Goal: Task Accomplishment & Management: Use online tool/utility

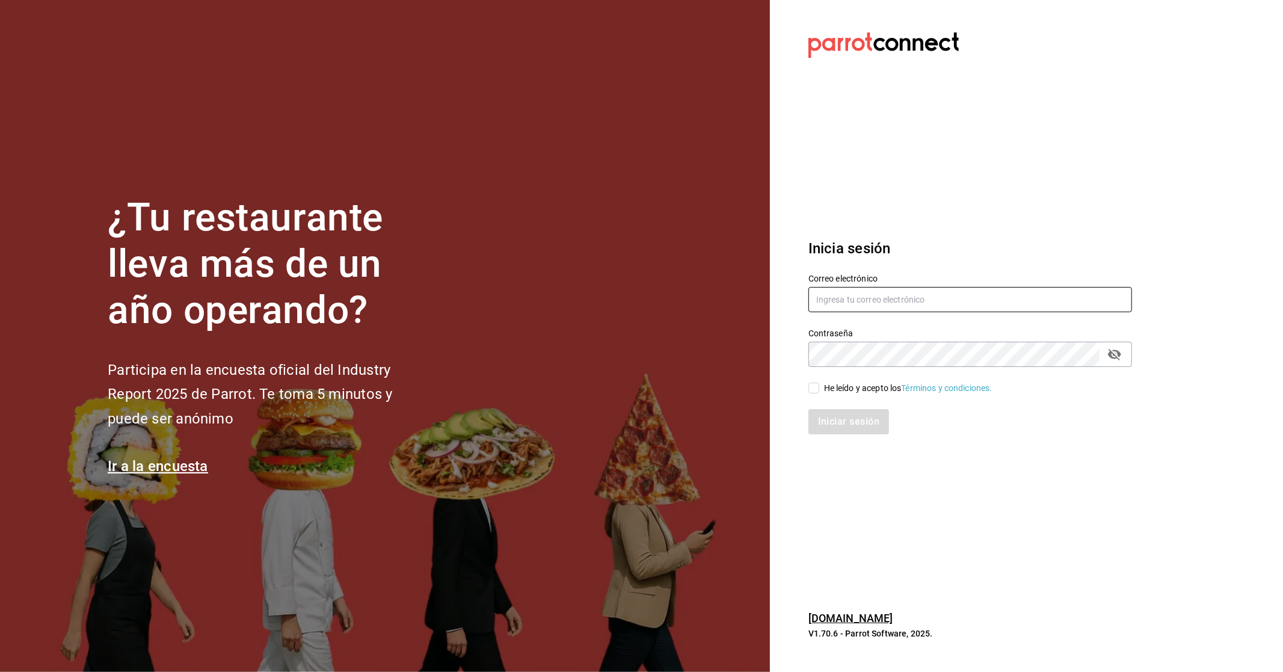
type input "[EMAIL_ADDRESS][DOMAIN_NAME]"
click at [820, 389] on span "He leído y acepto los Términos y condiciones." at bounding box center [905, 388] width 173 height 13
click at [819, 389] on input "He leído y acepto los Términos y condiciones." at bounding box center [814, 388] width 11 height 11
checkbox input "true"
click at [856, 425] on button "Iniciar sesión" at bounding box center [850, 421] width 82 height 25
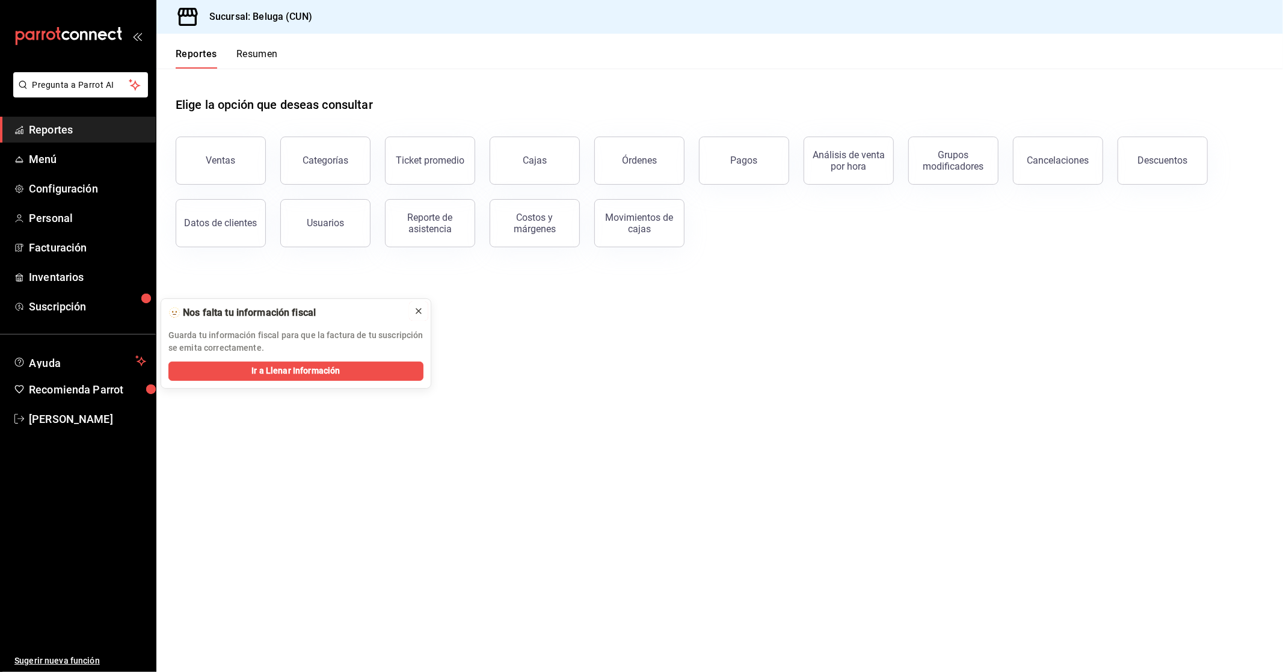
click at [414, 307] on icon at bounding box center [419, 311] width 10 height 10
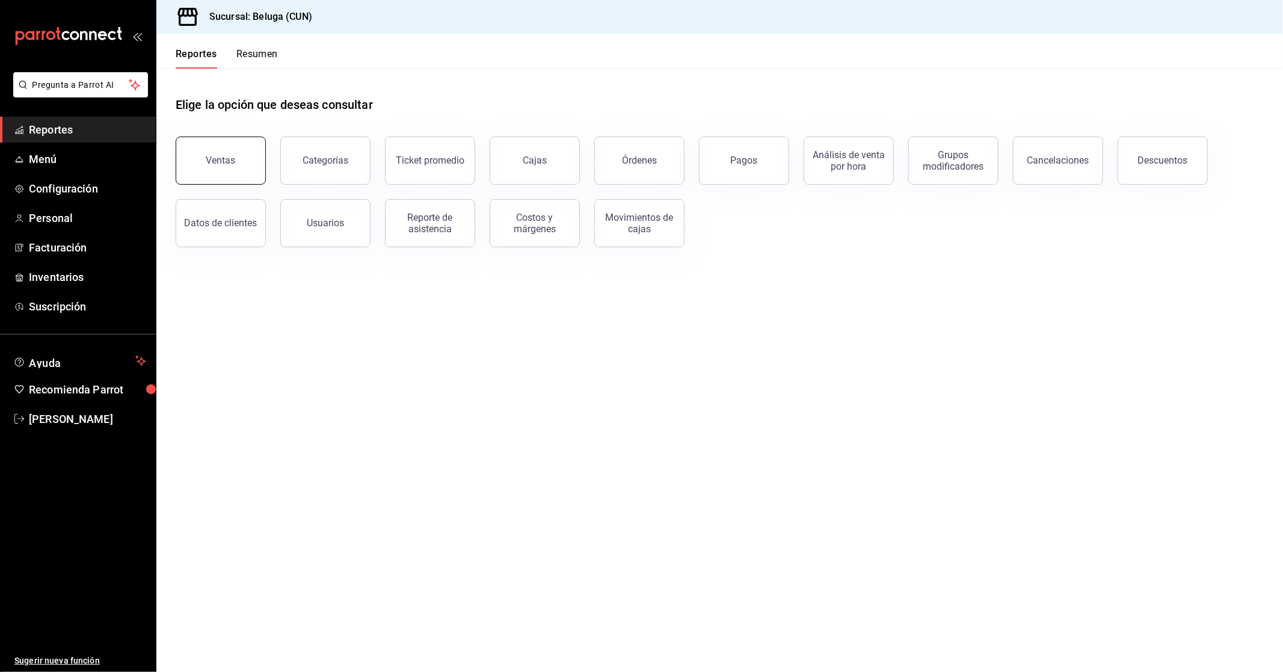
click at [221, 173] on button "Ventas" at bounding box center [221, 161] width 90 height 48
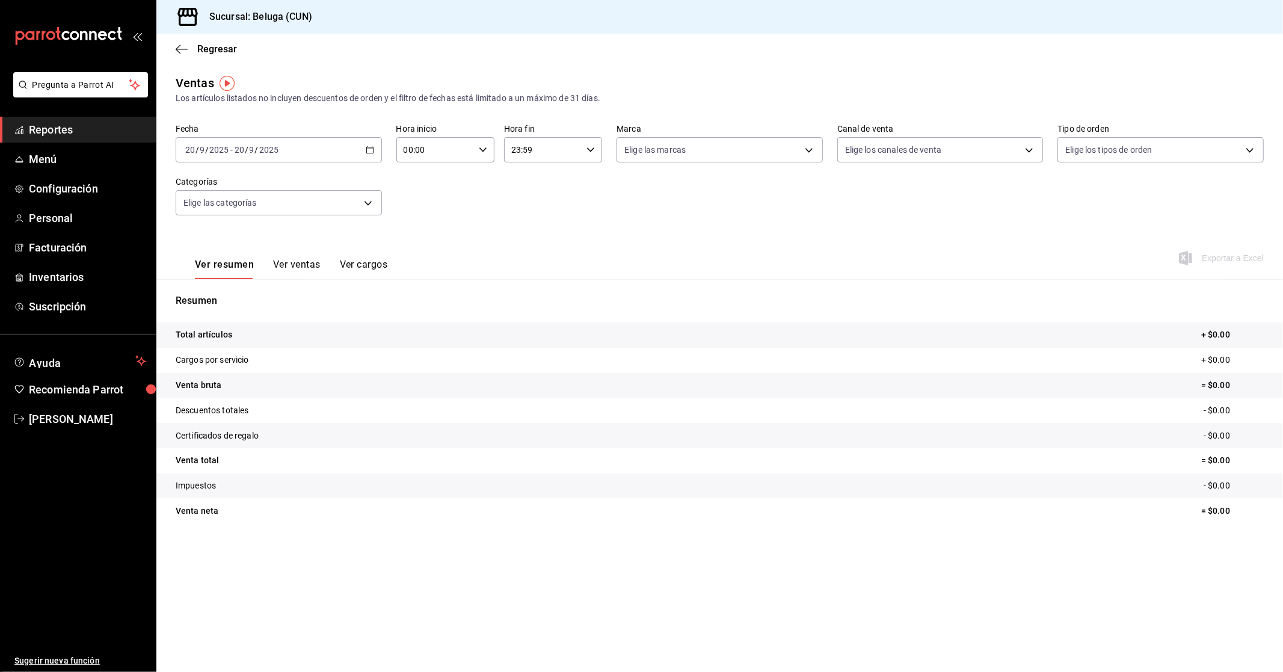
click at [377, 146] on div "2025-09-20 20 / 9 / 2025 - 2025-09-20 20 / 9 / 2025" at bounding box center [279, 149] width 206 height 25
click at [232, 297] on span "Rango de fechas" at bounding box center [232, 294] width 93 height 13
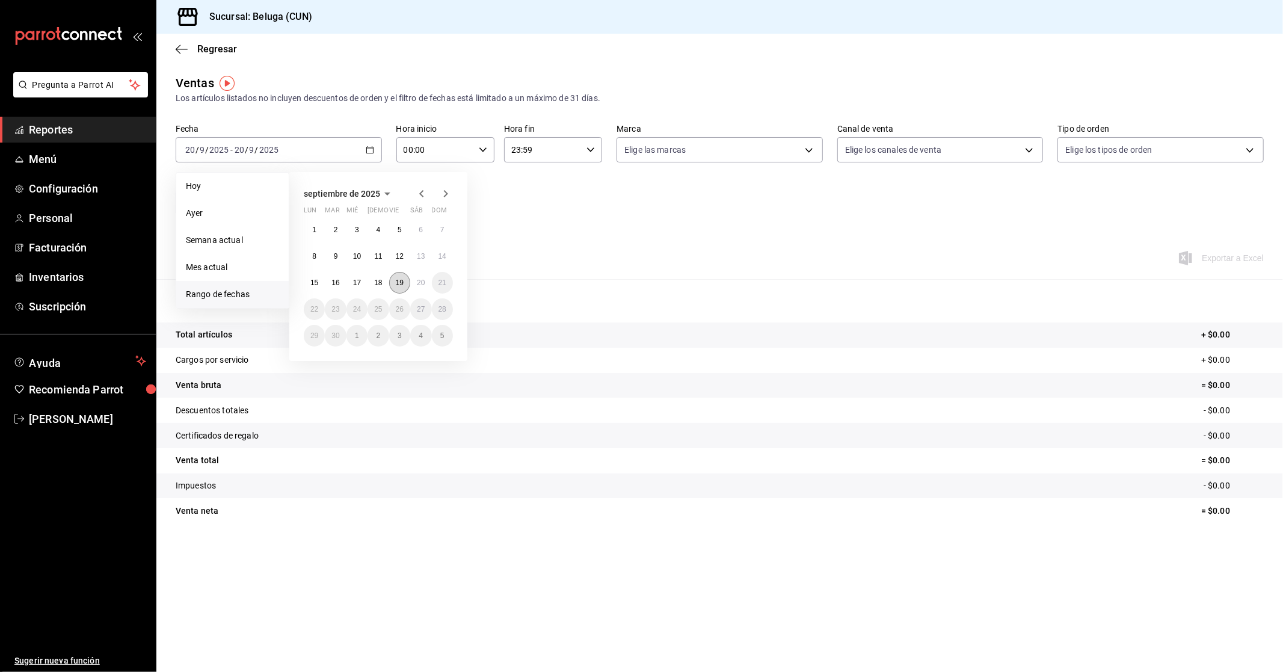
click at [397, 287] on button "19" at bounding box center [399, 283] width 21 height 22
click at [419, 283] on abbr "20" at bounding box center [421, 283] width 8 height 8
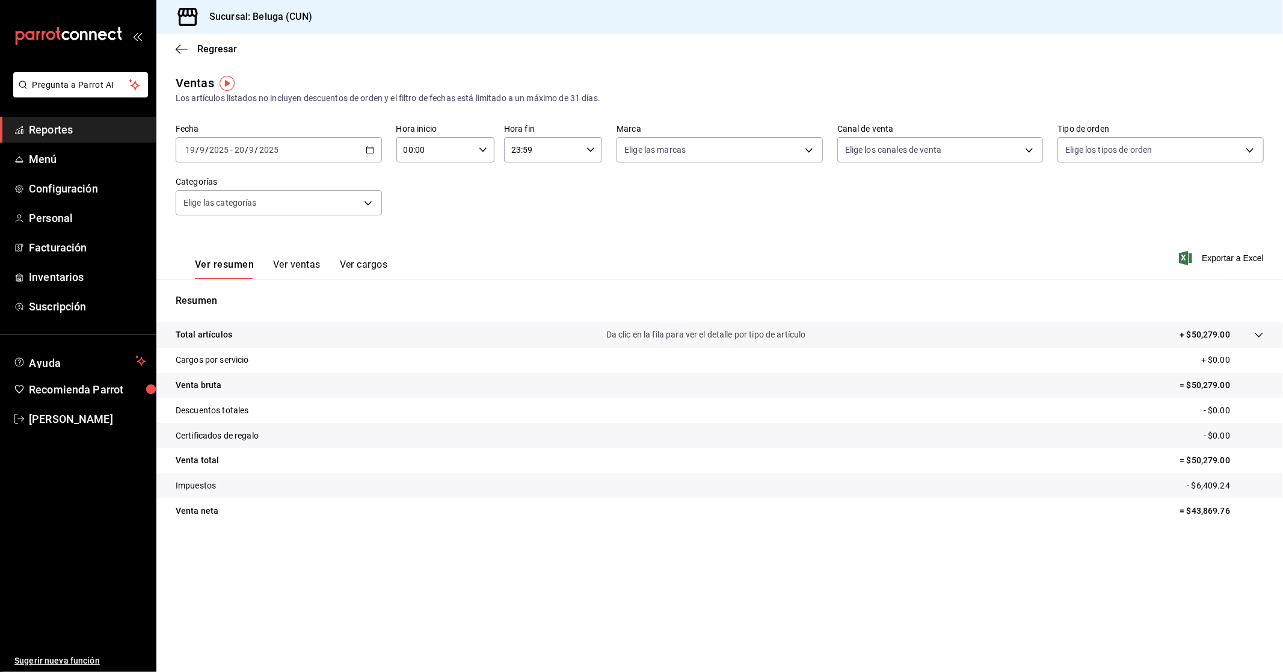
click at [497, 152] on div "Hora inicio 00:00 Hora inicio Hora fin 23:59 Hora fin" at bounding box center [499, 143] width 206 height 39
click at [488, 155] on div "00:00 Hora inicio" at bounding box center [445, 149] width 98 height 25
click at [427, 198] on span "10" at bounding box center [421, 203] width 30 height 10
type input "10:00"
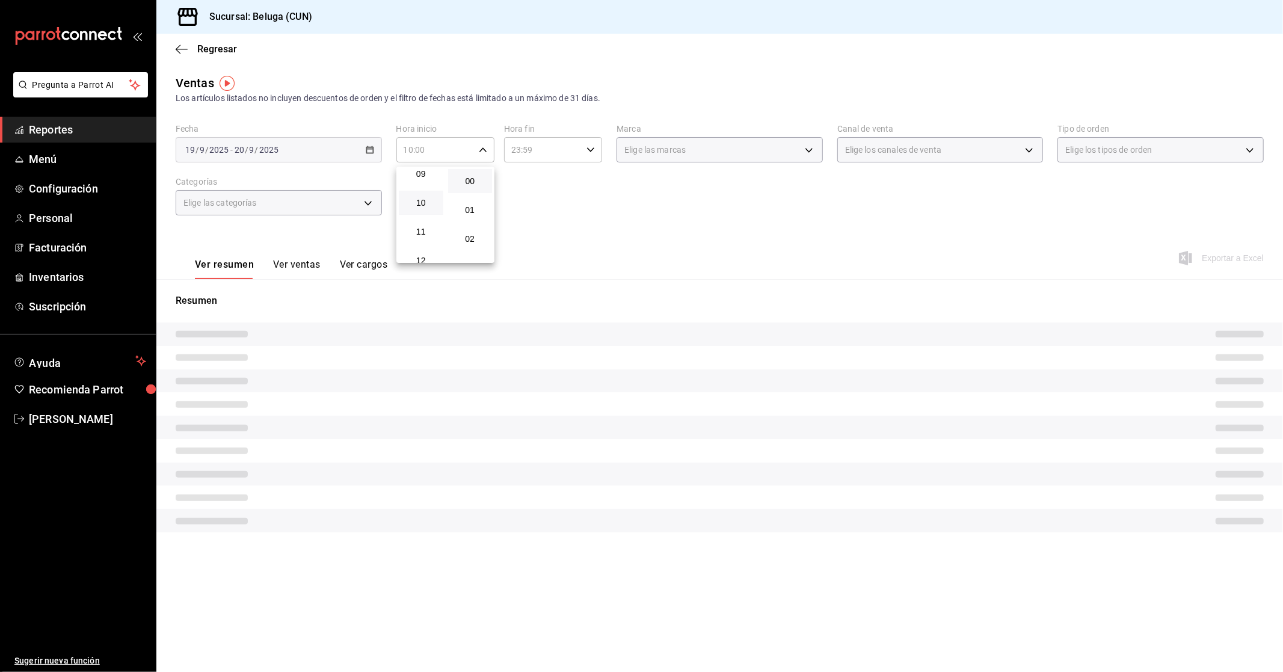
click at [539, 148] on div at bounding box center [641, 336] width 1283 height 672
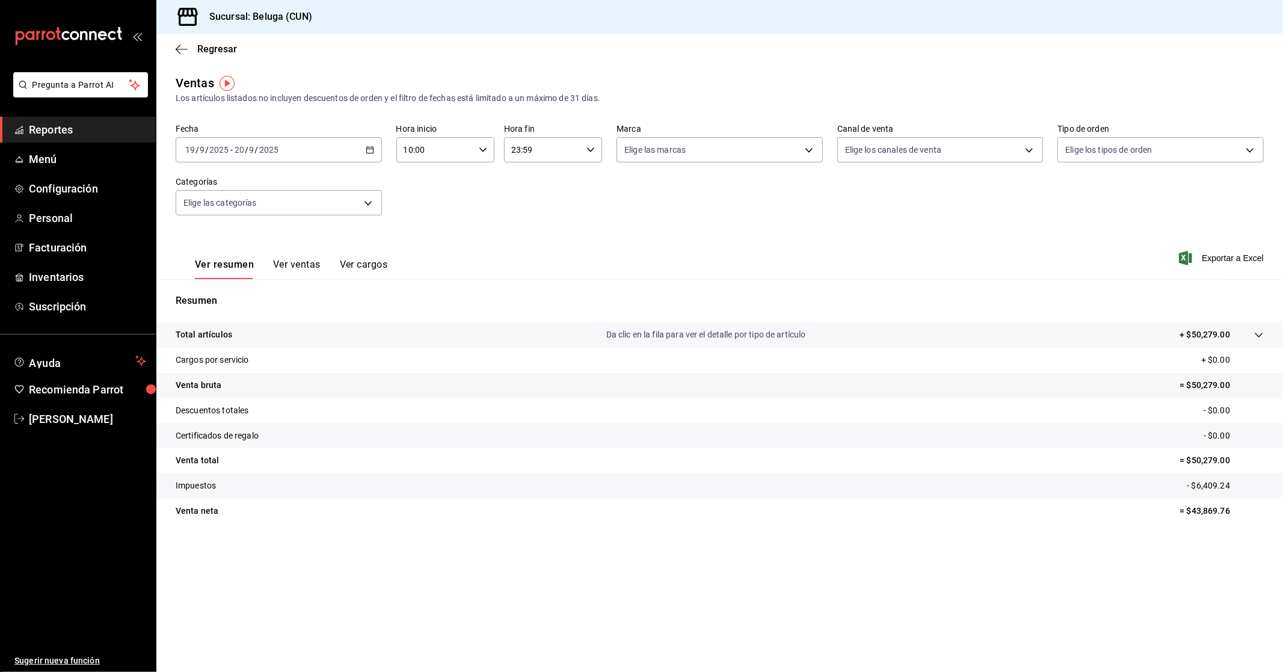
click at [575, 153] on input "23:59" at bounding box center [543, 150] width 78 height 24
click at [525, 236] on span "04" at bounding box center [529, 241] width 30 height 10
type input "04:59"
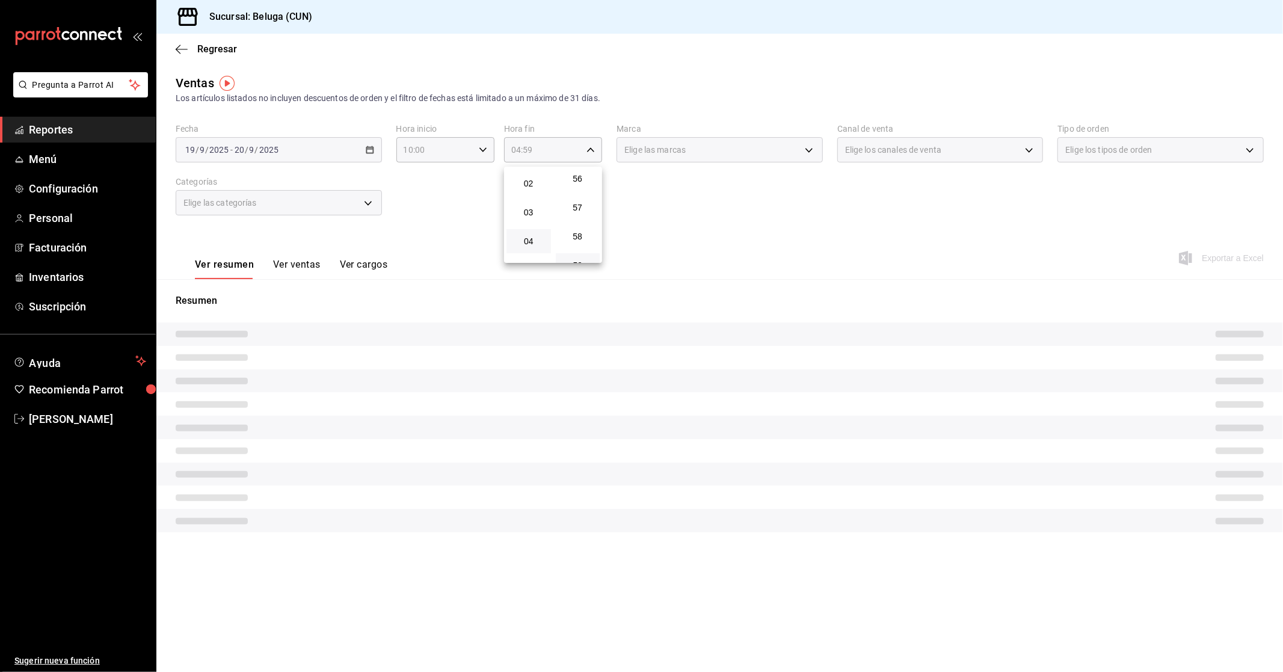
click at [691, 220] on div at bounding box center [641, 336] width 1283 height 672
